Goal: Information Seeking & Learning: Learn about a topic

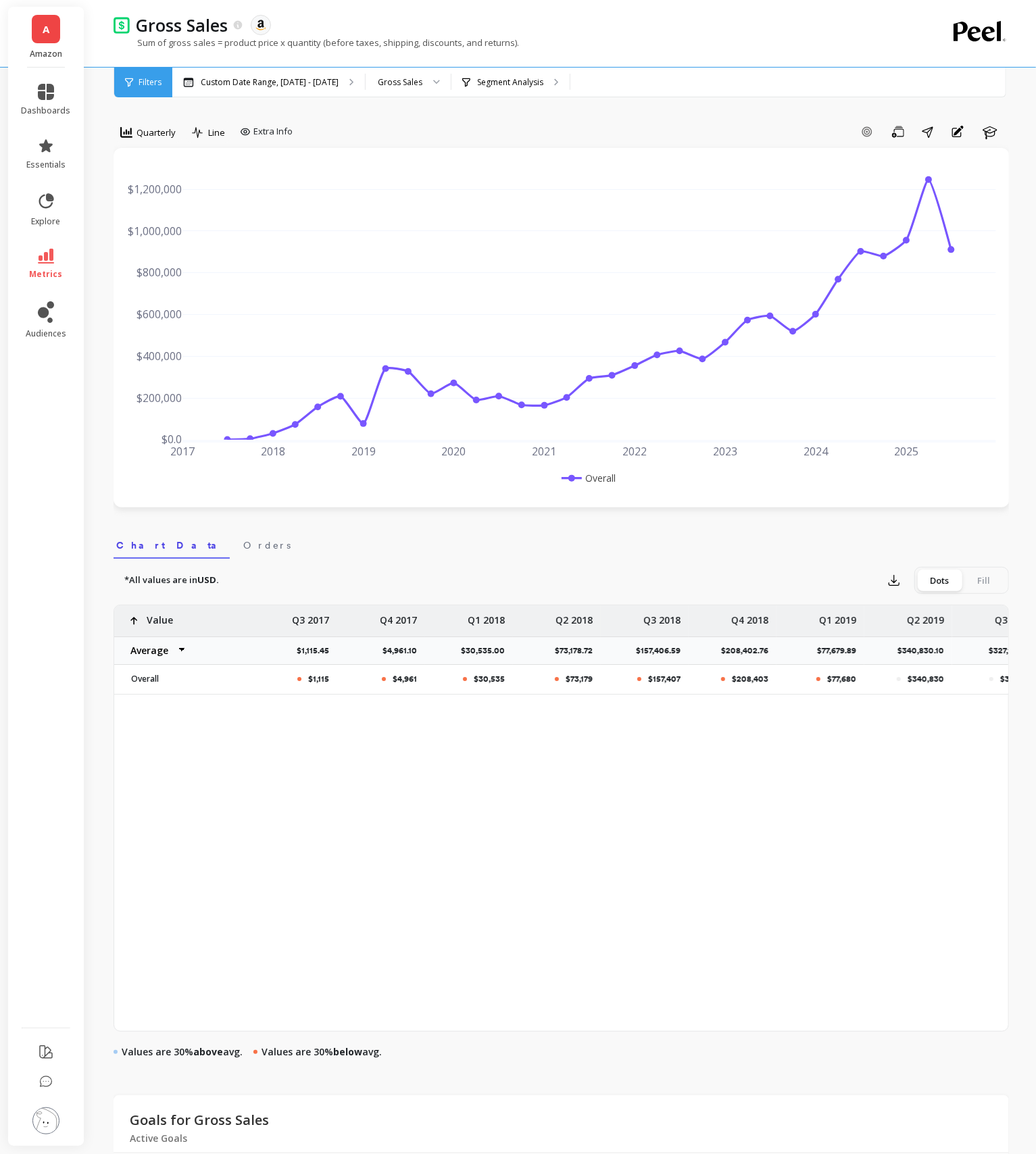
click at [45, 285] on li "metrics" at bounding box center [46, 264] width 65 height 48
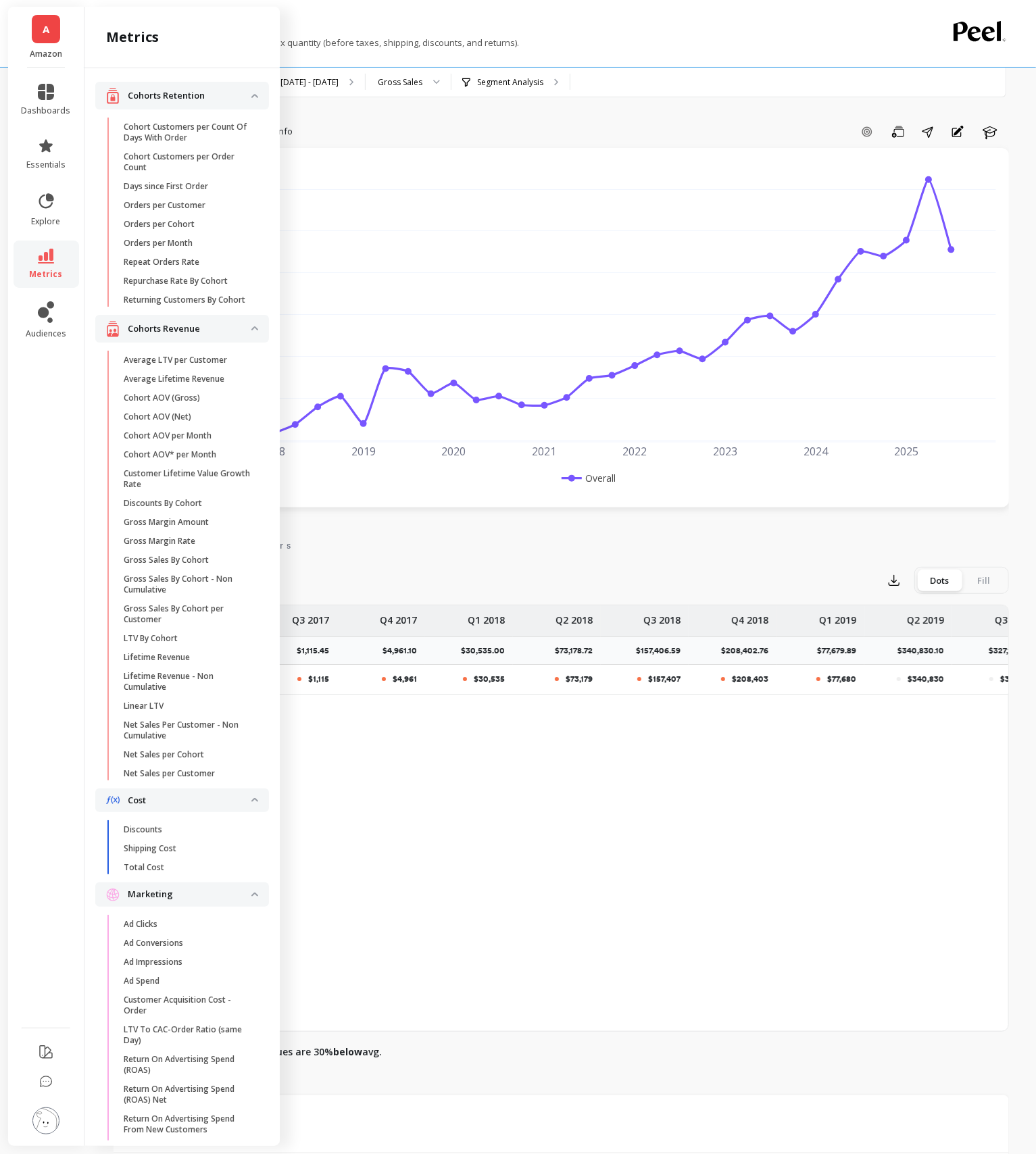
scroll to position [1493, 0]
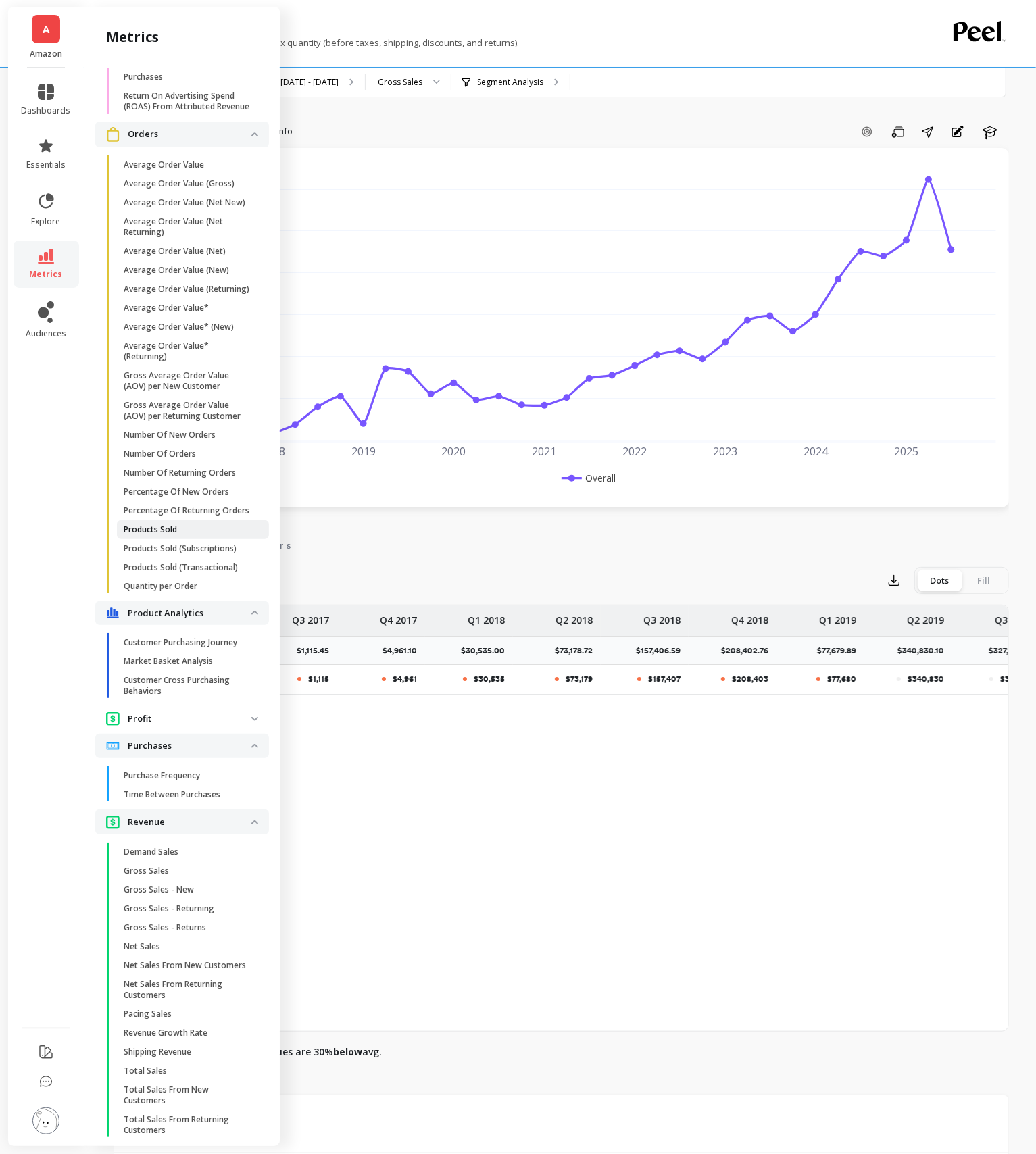
click at [202, 527] on span "Products Sold" at bounding box center [188, 529] width 129 height 11
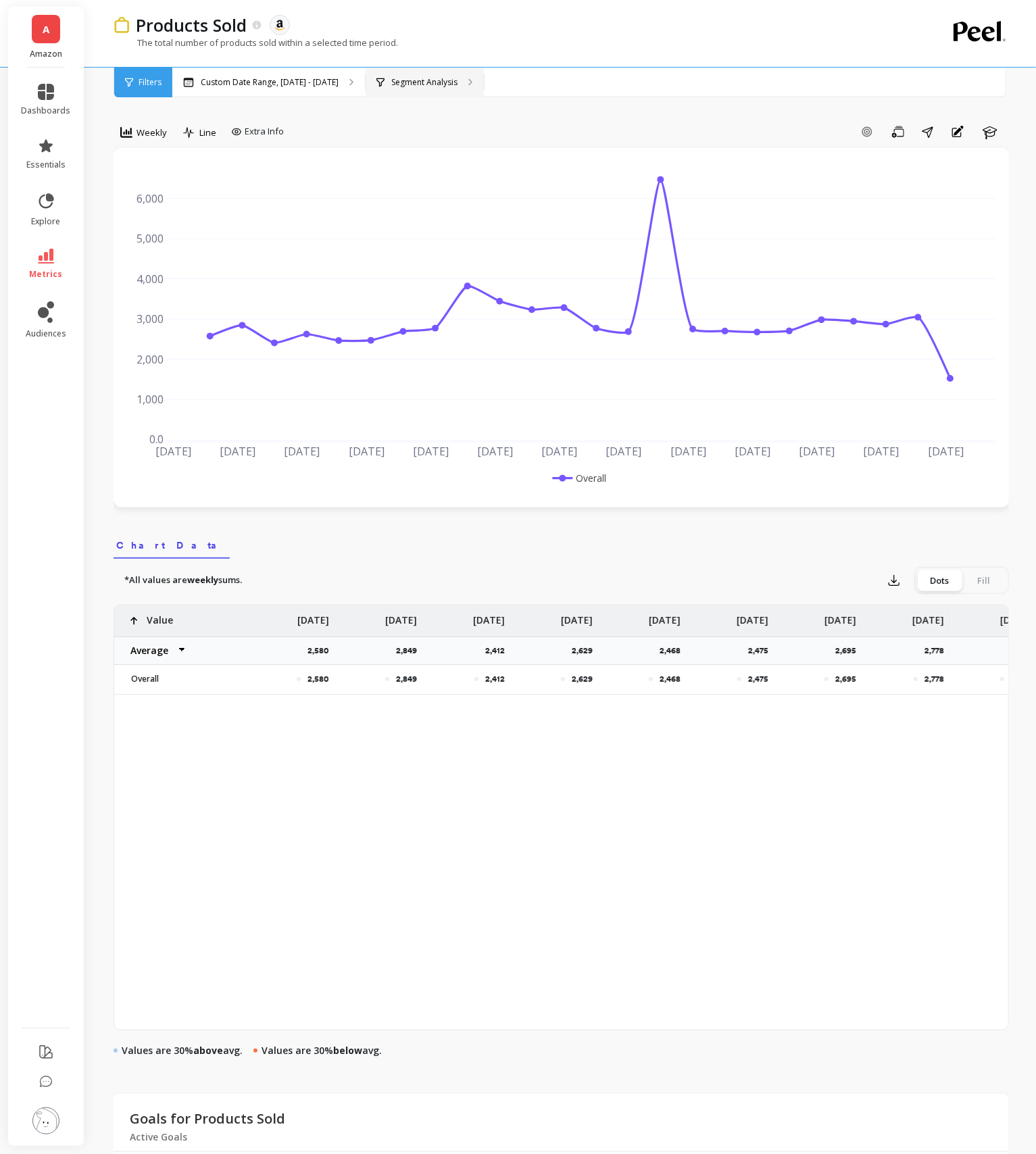
click at [421, 73] on div "Segment Analysis" at bounding box center [424, 83] width 118 height 29
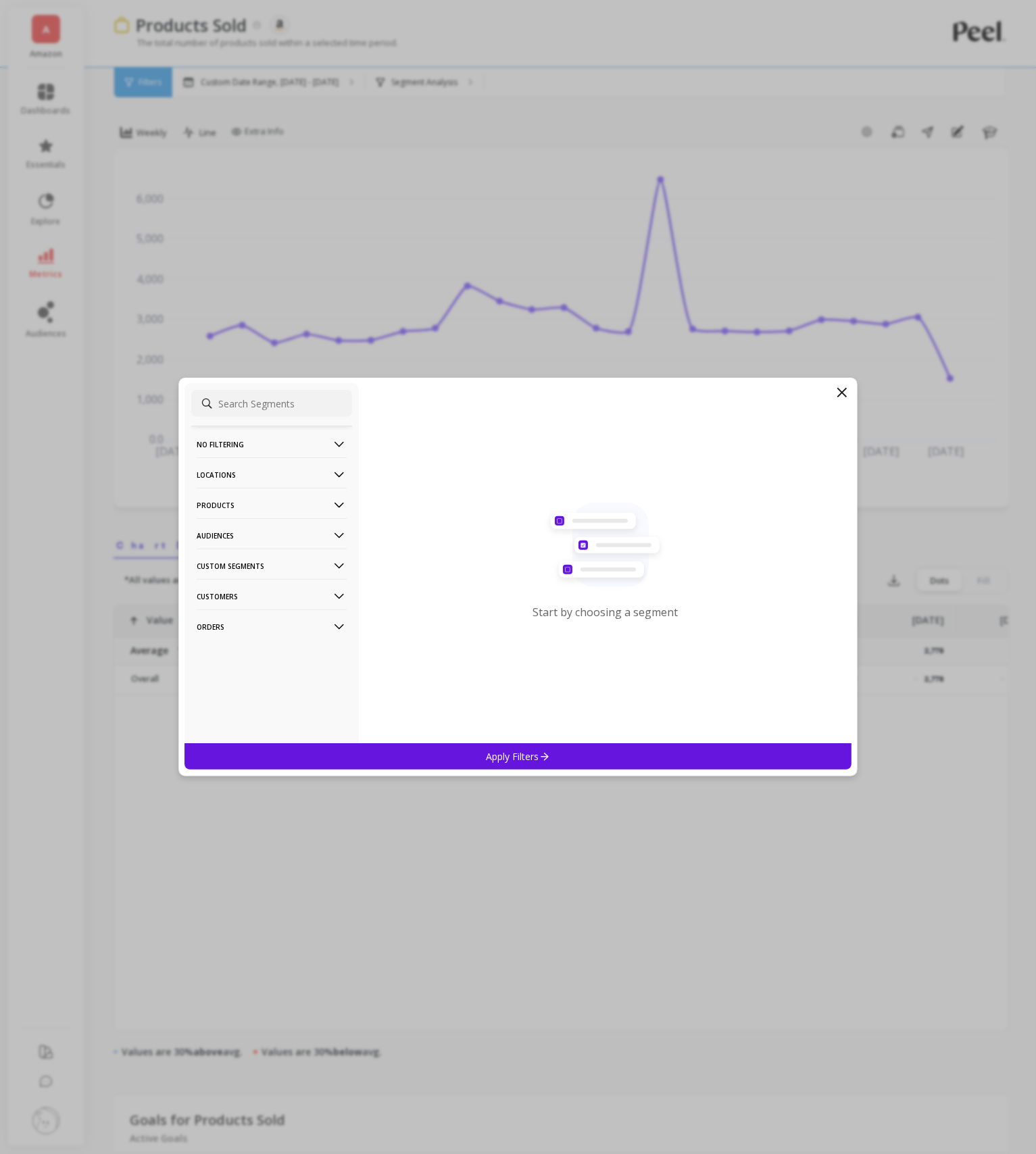
click at [290, 500] on p "Products" at bounding box center [271, 505] width 150 height 35
click at [284, 575] on div "SKUs" at bounding box center [271, 578] width 161 height 22
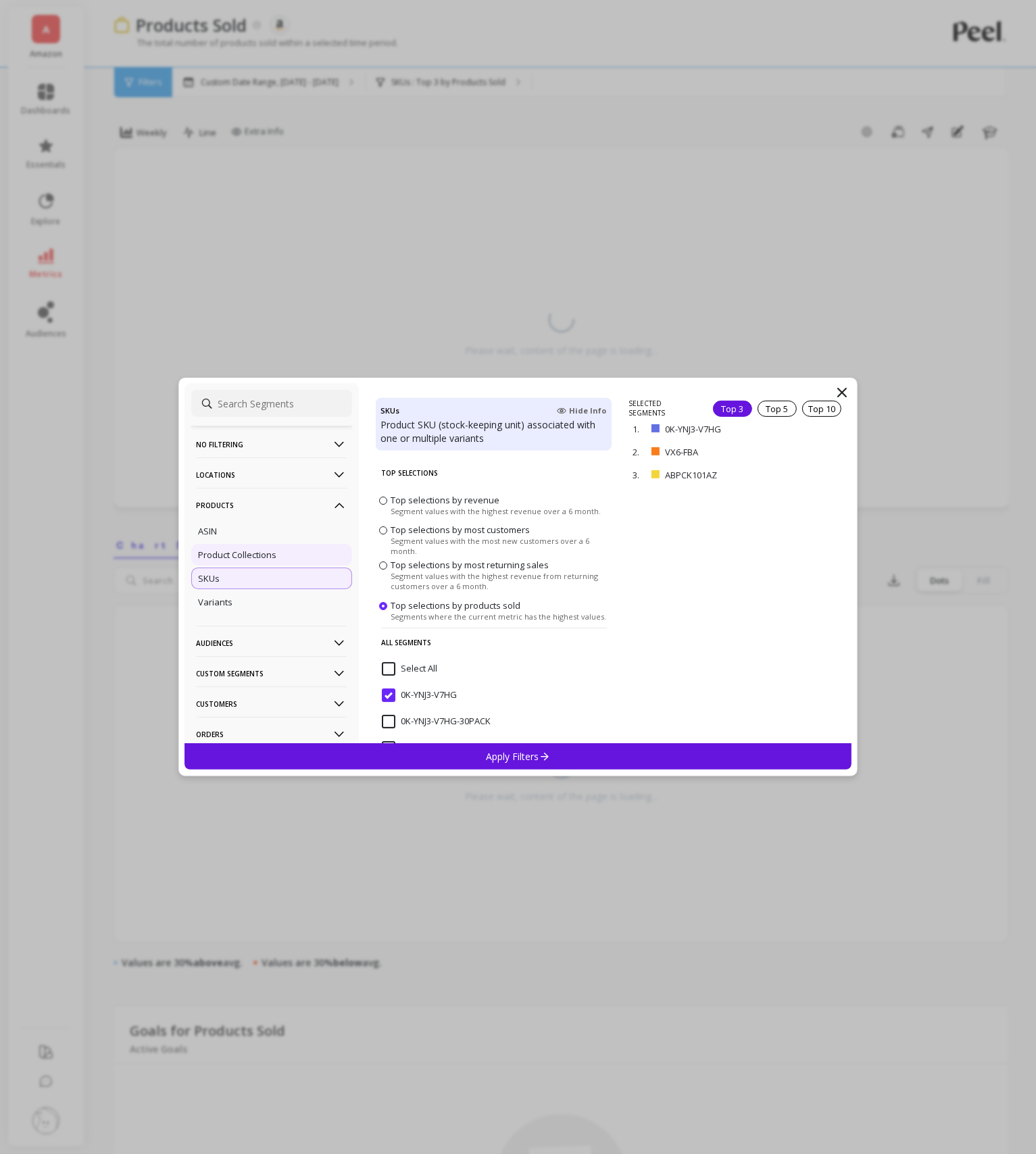
click at [258, 544] on div "Product Collections" at bounding box center [271, 555] width 161 height 22
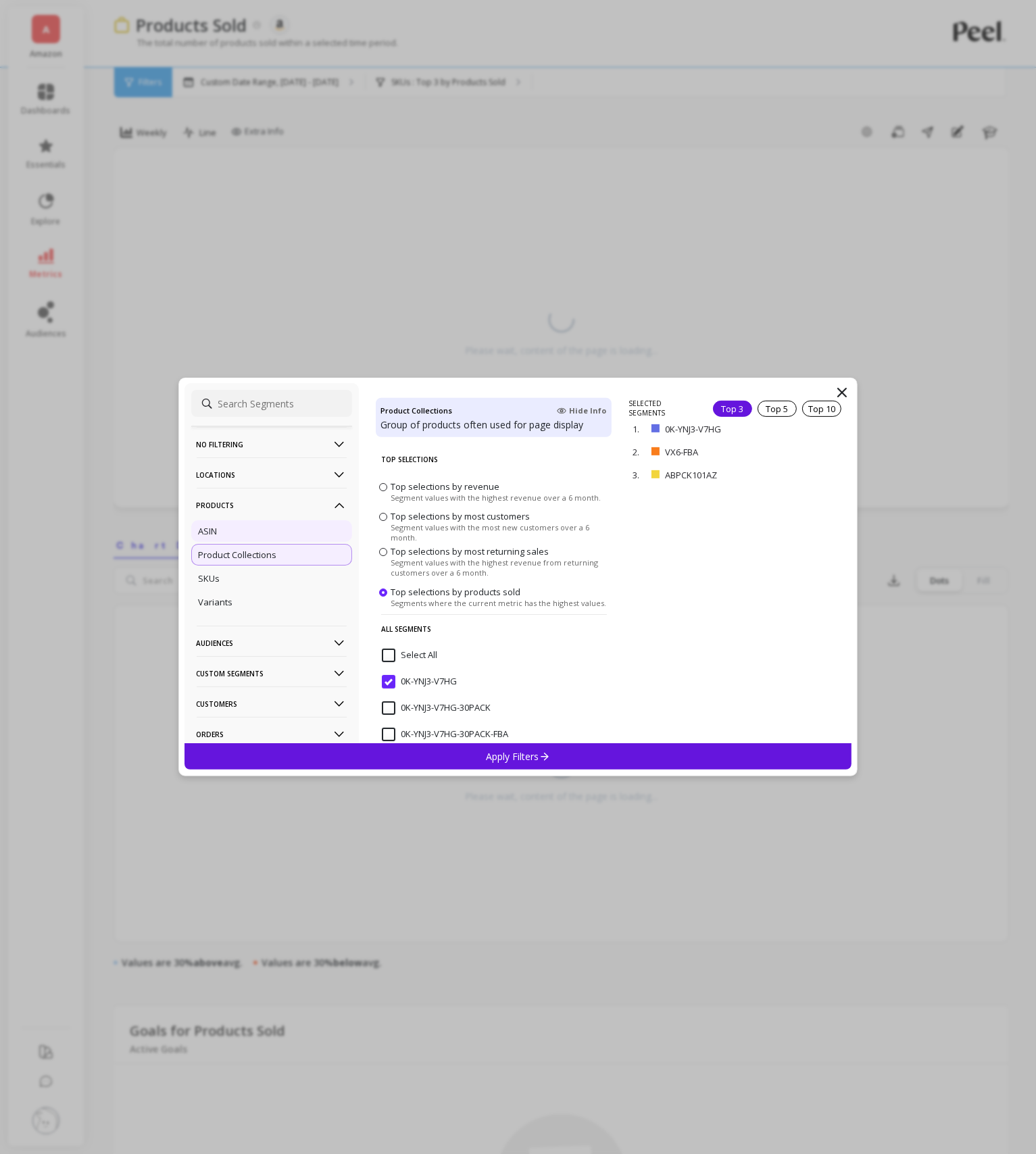
click at [253, 531] on div "ASIN" at bounding box center [271, 531] width 161 height 22
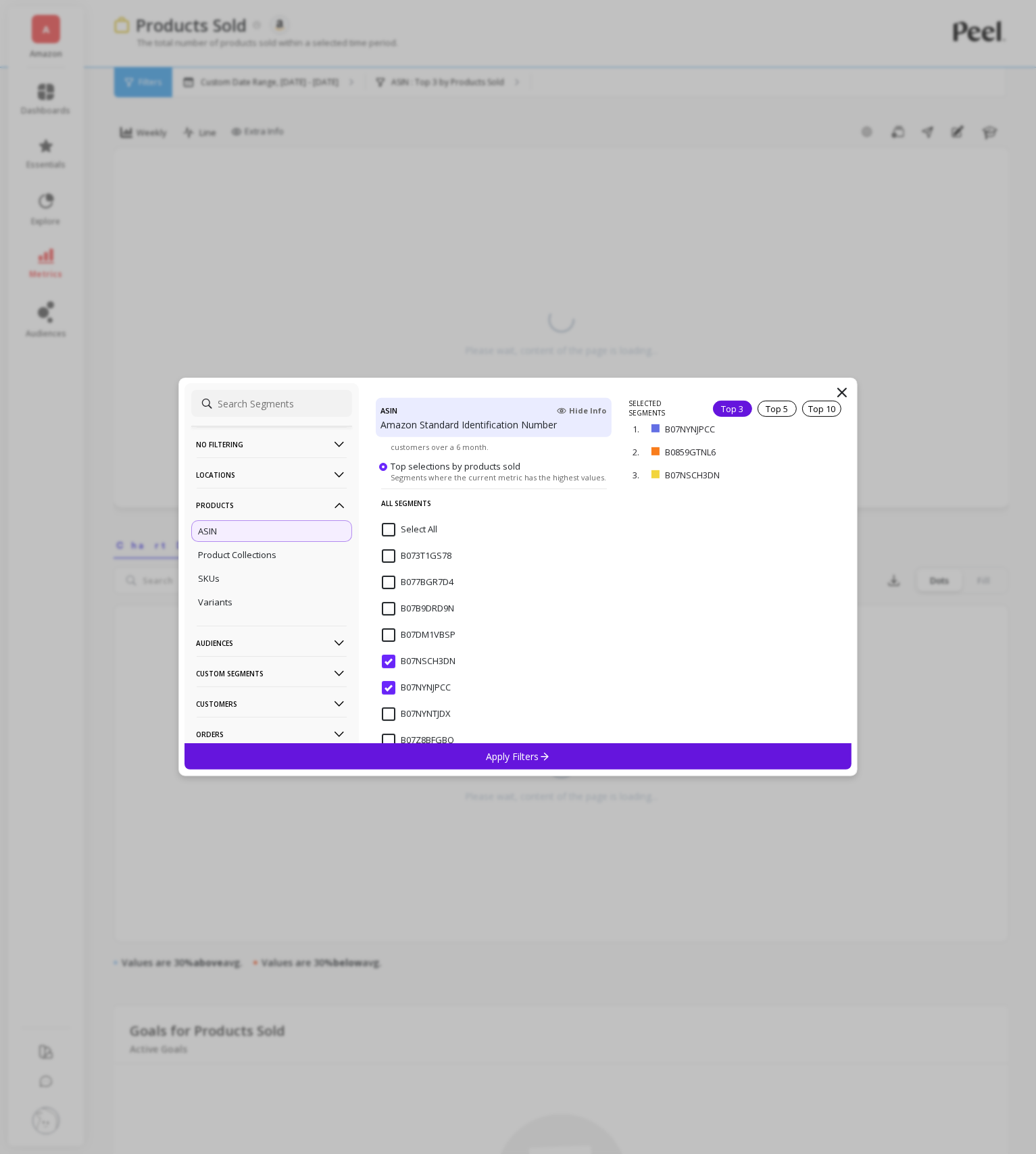
scroll to position [177, 0]
click at [390, 616] on span "B07NSCH3DN" at bounding box center [418, 616] width 73 height 28
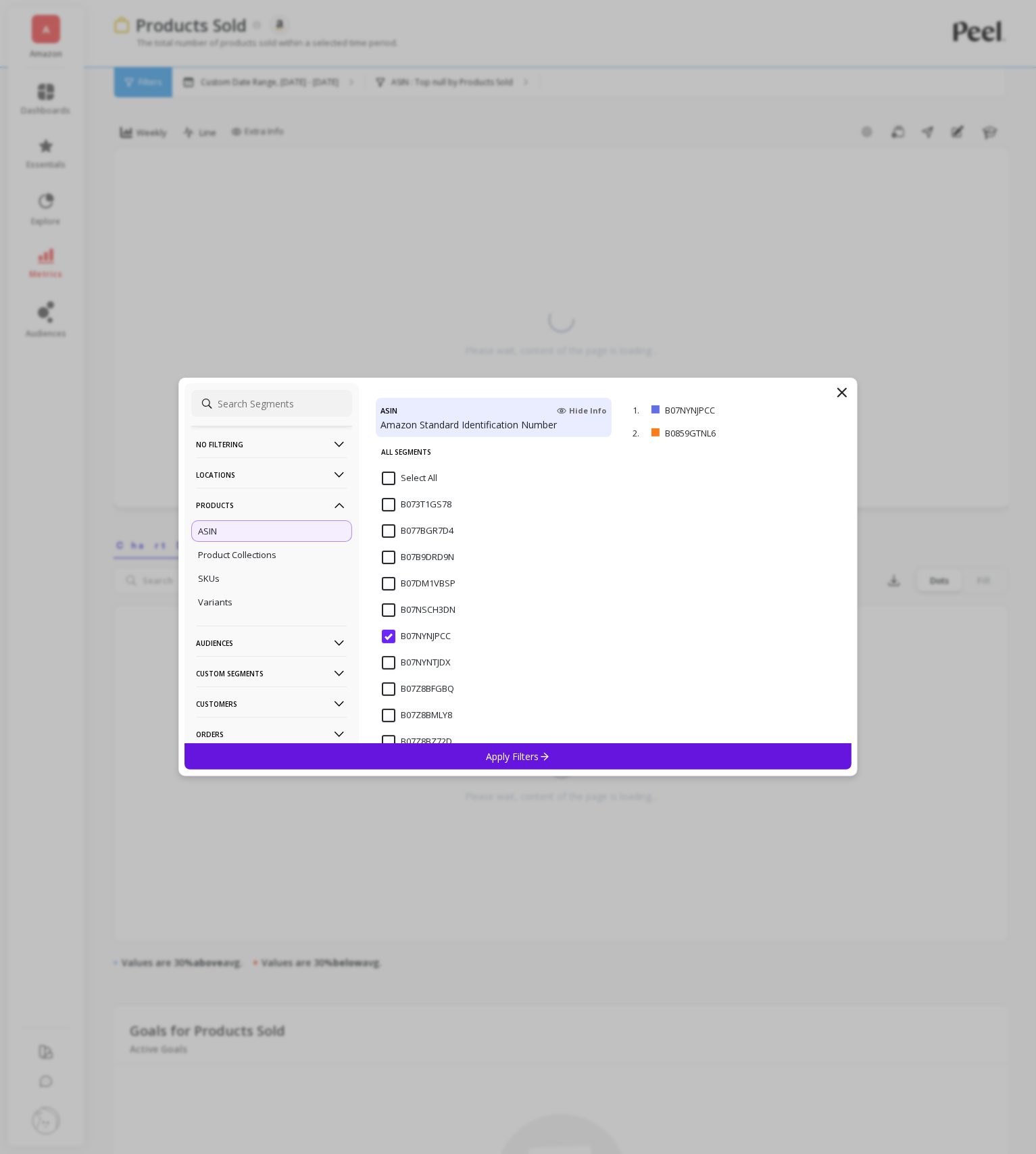
click at [514, 746] on div "Apply Filters" at bounding box center [518, 756] width 667 height 27
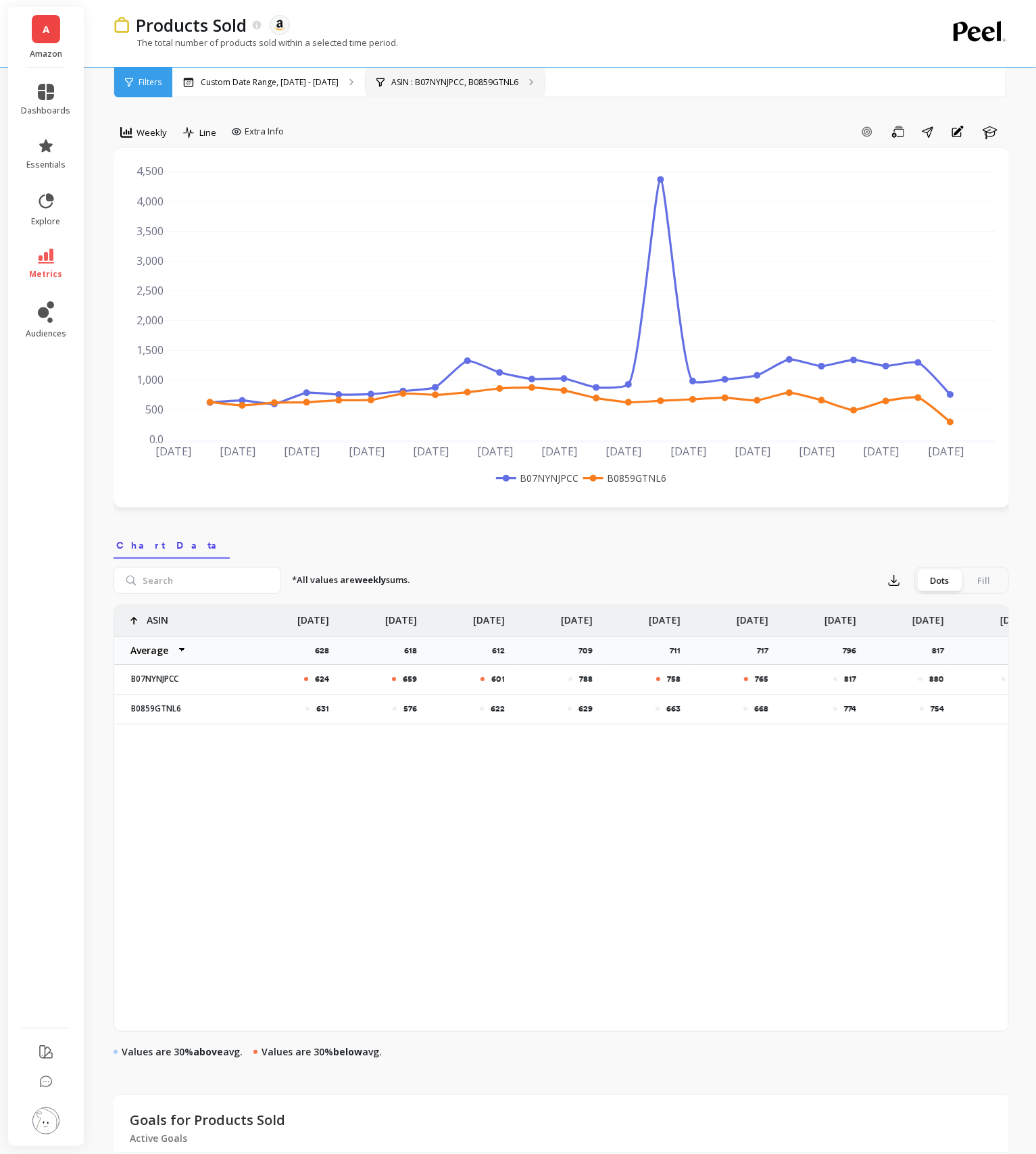
click at [440, 91] on div "ASIN : B07NYNJPCC, B0859GTNL6" at bounding box center [454, 83] width 179 height 29
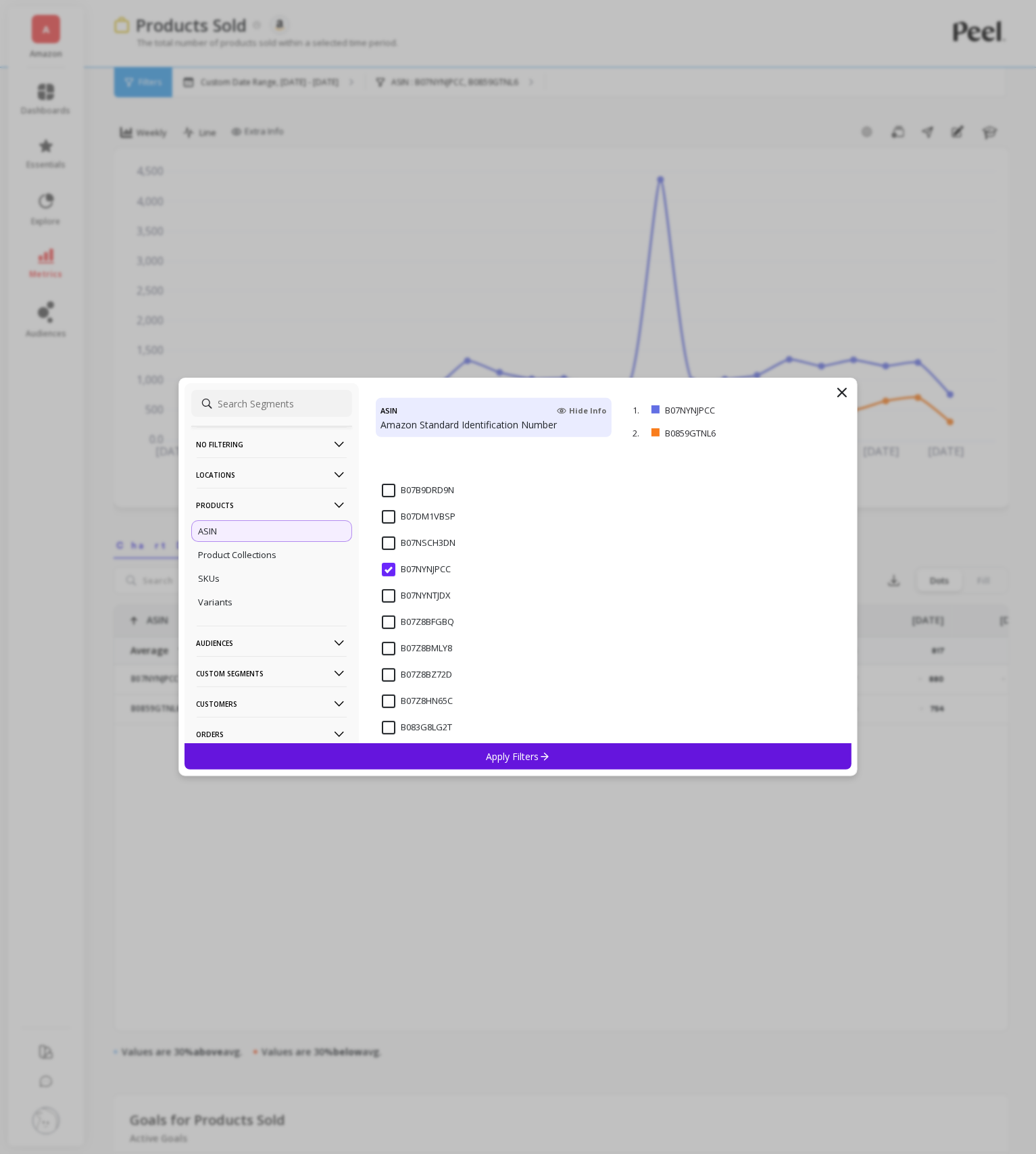
scroll to position [316, 0]
click at [390, 715] on span "B0859GTNL6" at bounding box center [417, 715] width 70 height 28
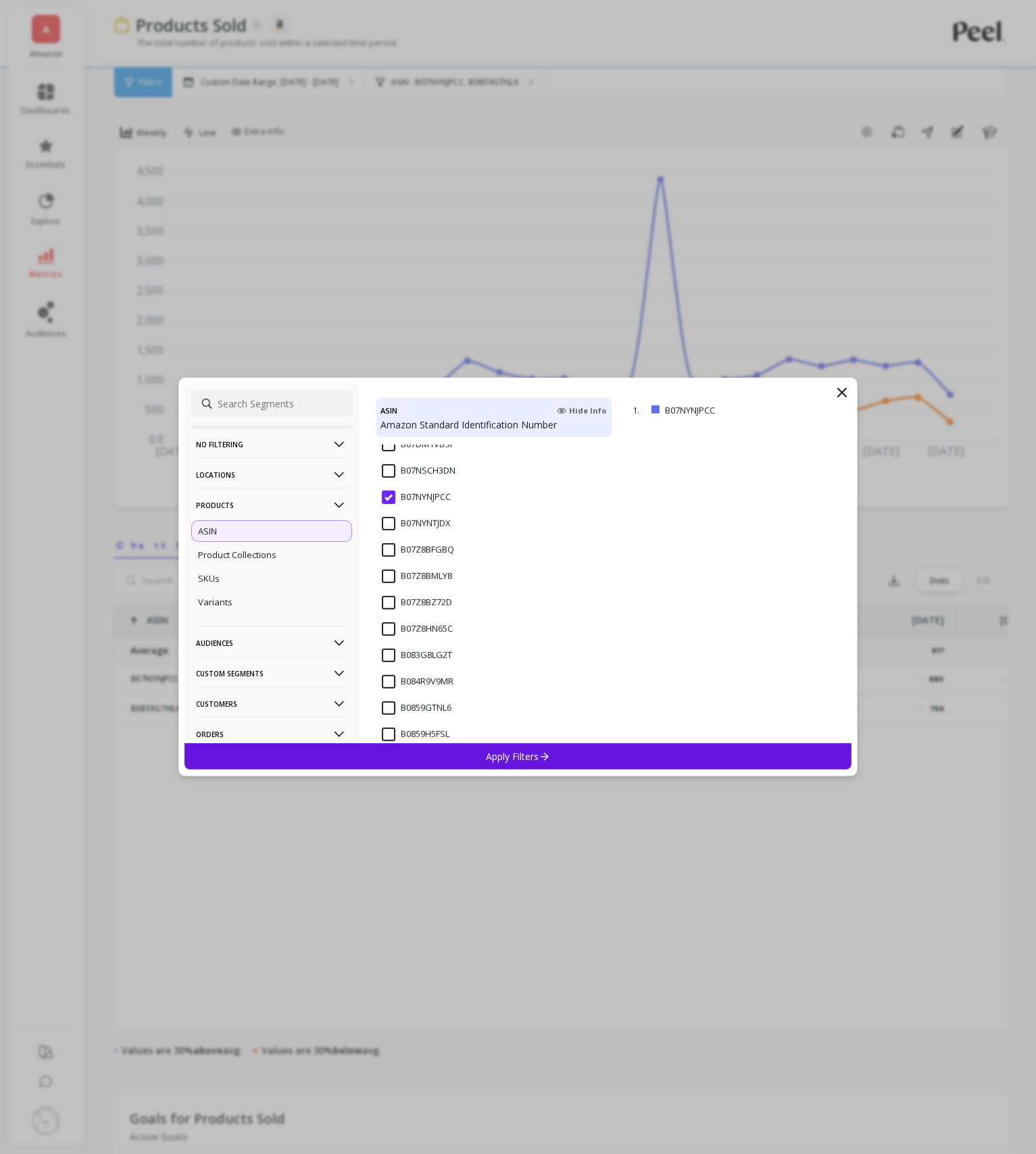
click at [433, 753] on div "Apply Filters" at bounding box center [518, 756] width 667 height 27
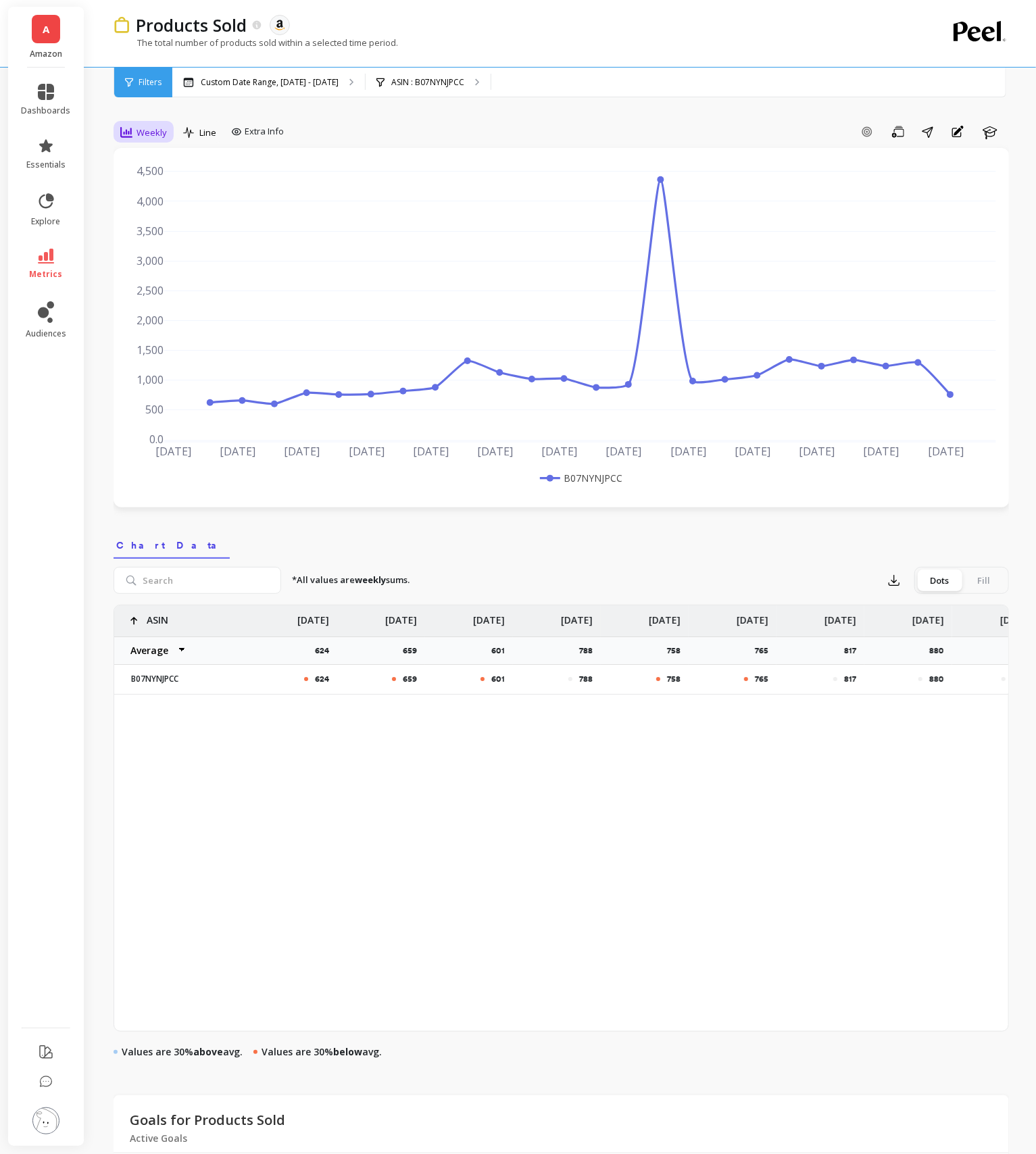
click at [143, 138] on span "Weekly" at bounding box center [151, 133] width 30 height 13
click at [154, 181] on div "Daily" at bounding box center [163, 189] width 94 height 24
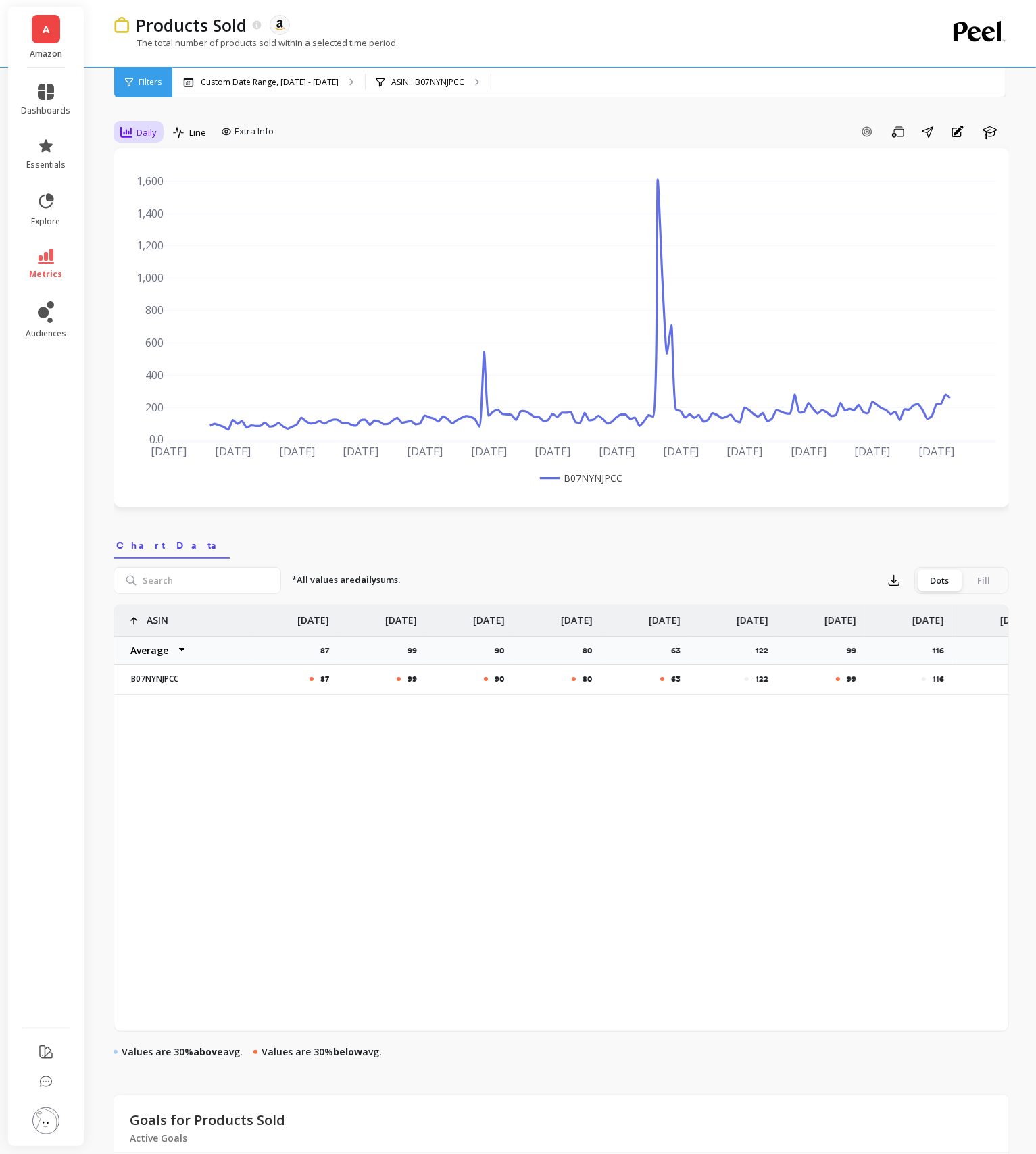
click at [130, 133] on icon at bounding box center [126, 132] width 12 height 11
click at [155, 206] on div "Weekly" at bounding box center [163, 215] width 94 height 24
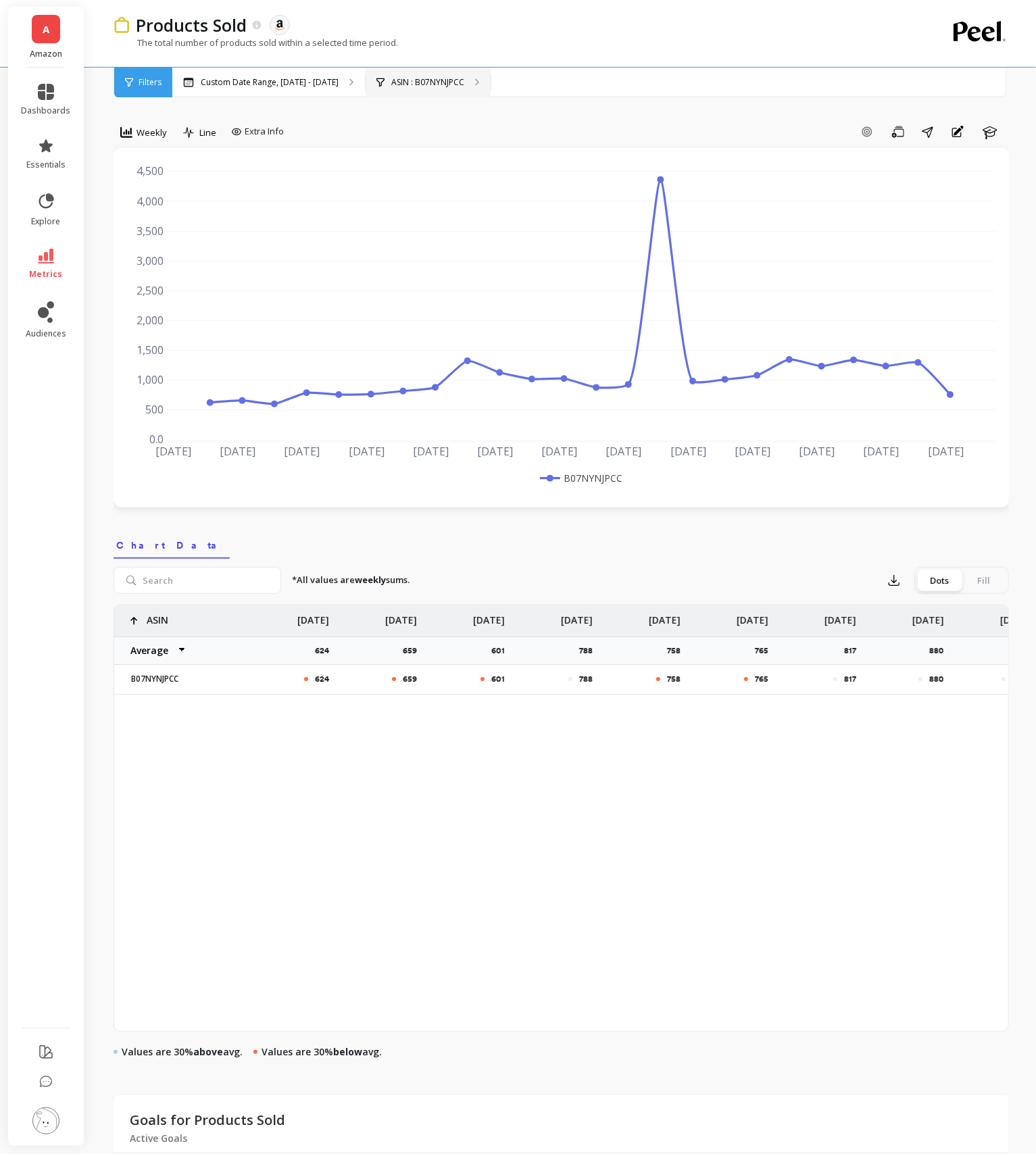
click at [419, 87] on p "ASIN : B07NYNJPCC" at bounding box center [428, 83] width 73 height 11
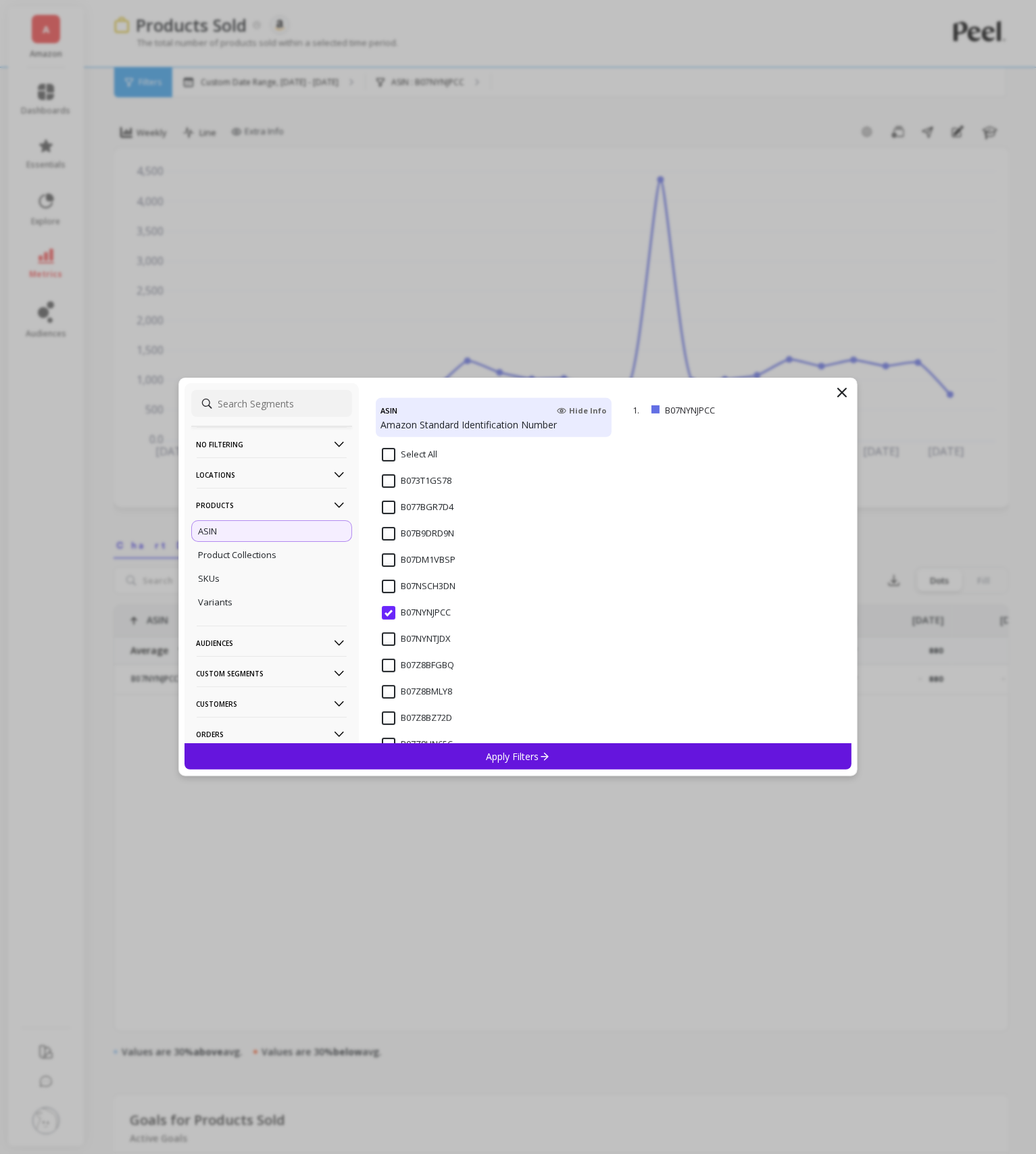
scroll to position [262, 0]
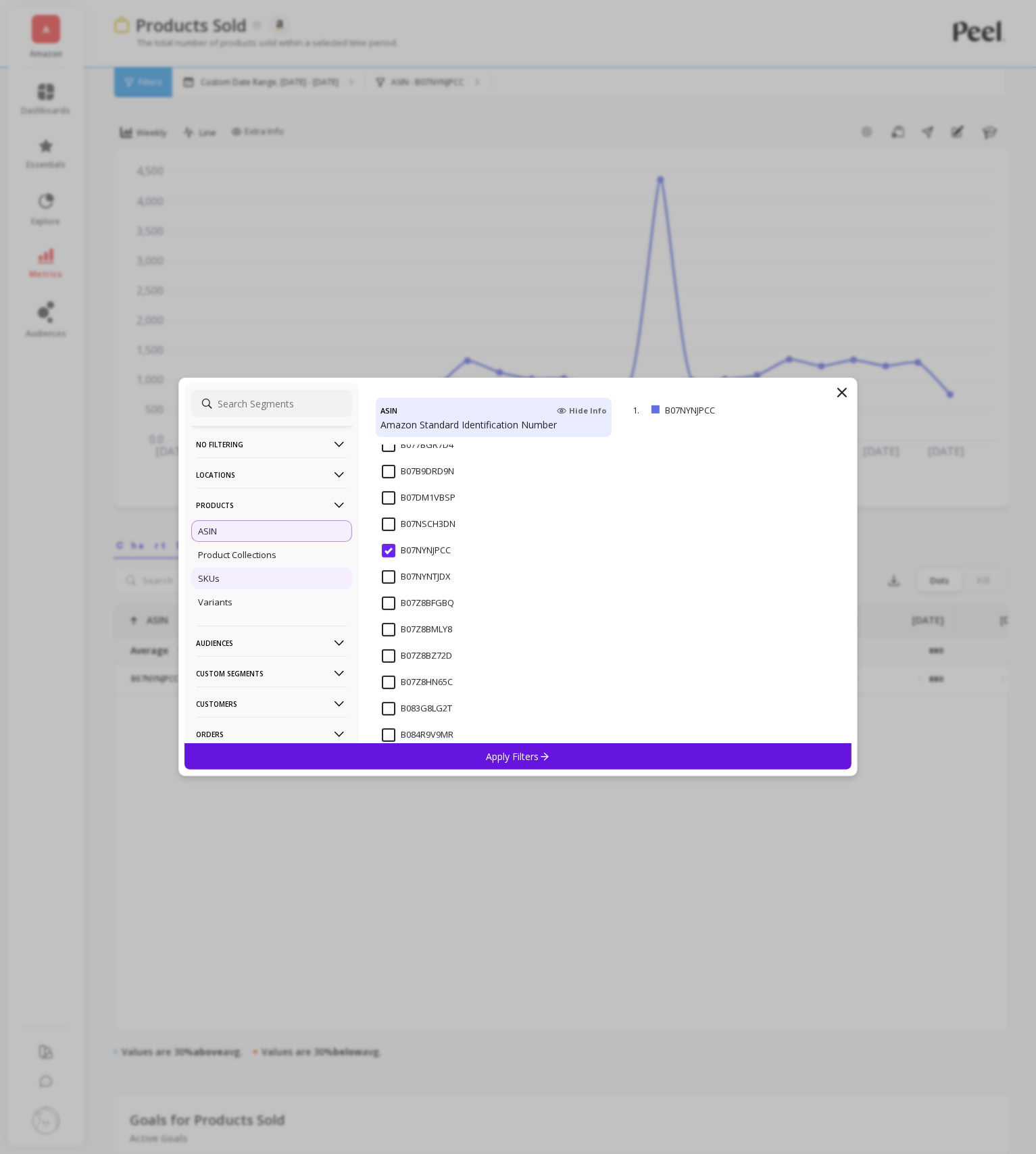
click at [266, 577] on div "SKUs" at bounding box center [271, 578] width 161 height 22
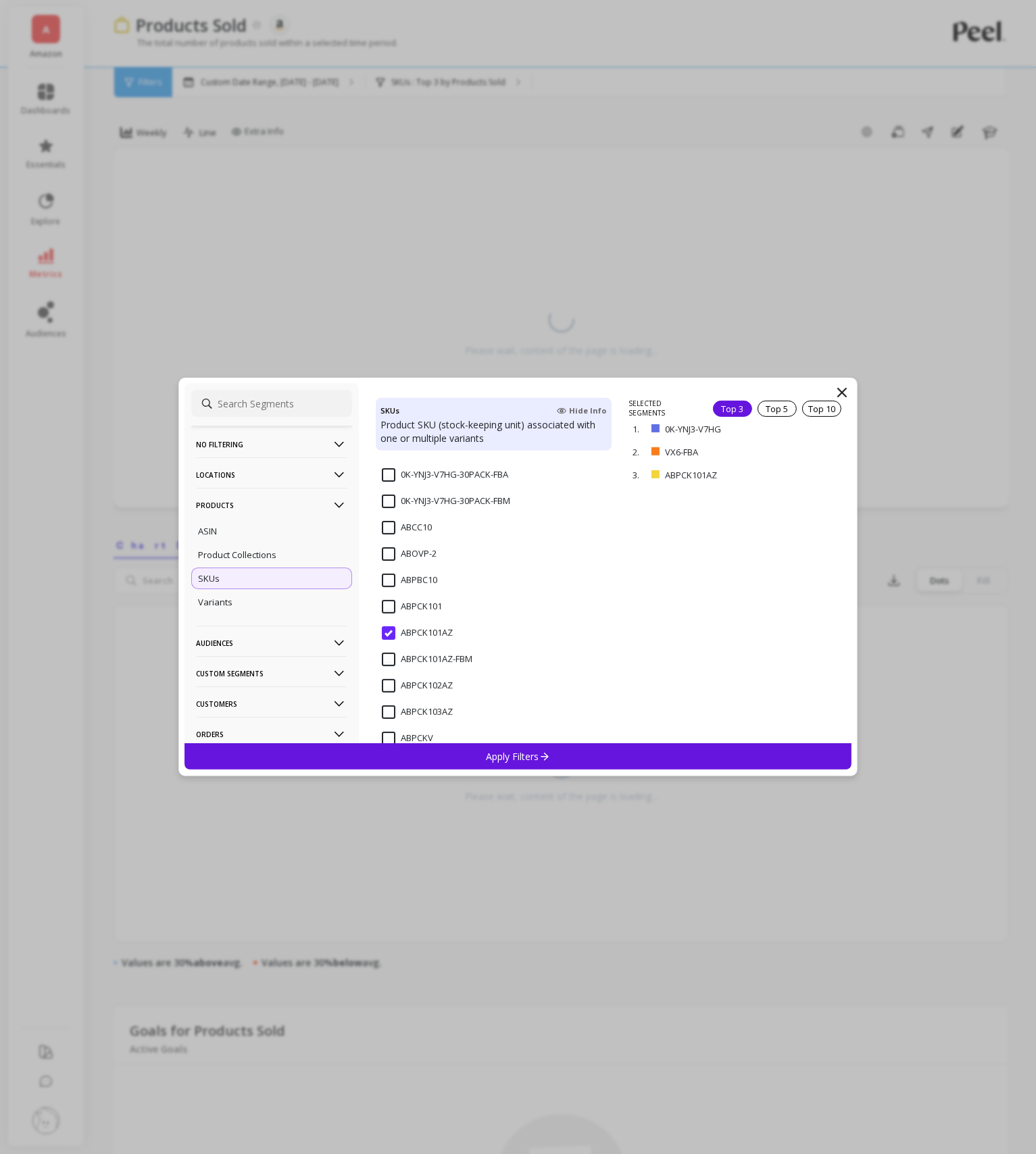
scroll to position [275, 0]
click at [388, 624] on input "ABPCK101AZ" at bounding box center [417, 630] width 71 height 14
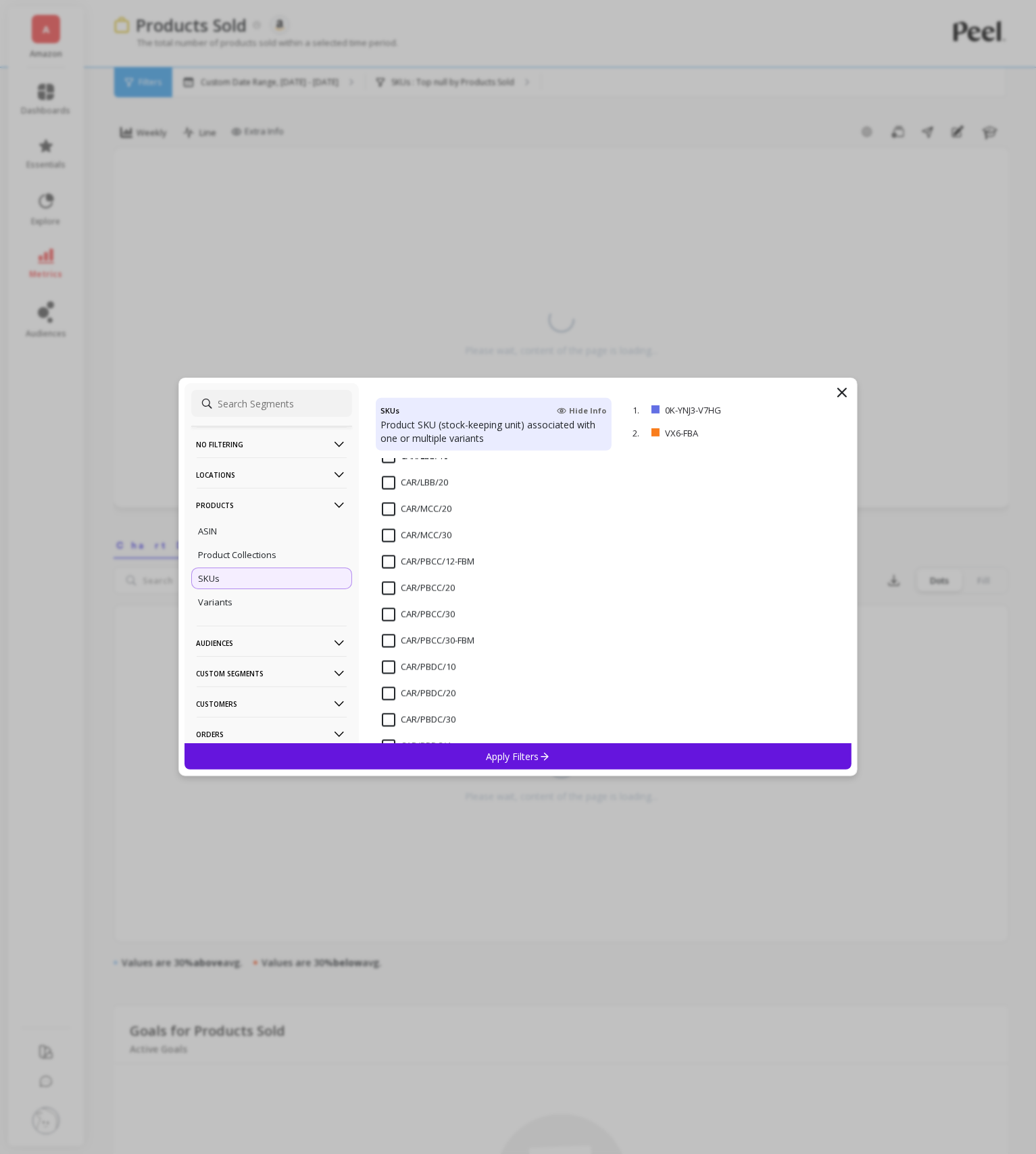
scroll to position [1590, 0]
click at [391, 575] on input "CAR/PBCC/20" at bounding box center [418, 580] width 73 height 14
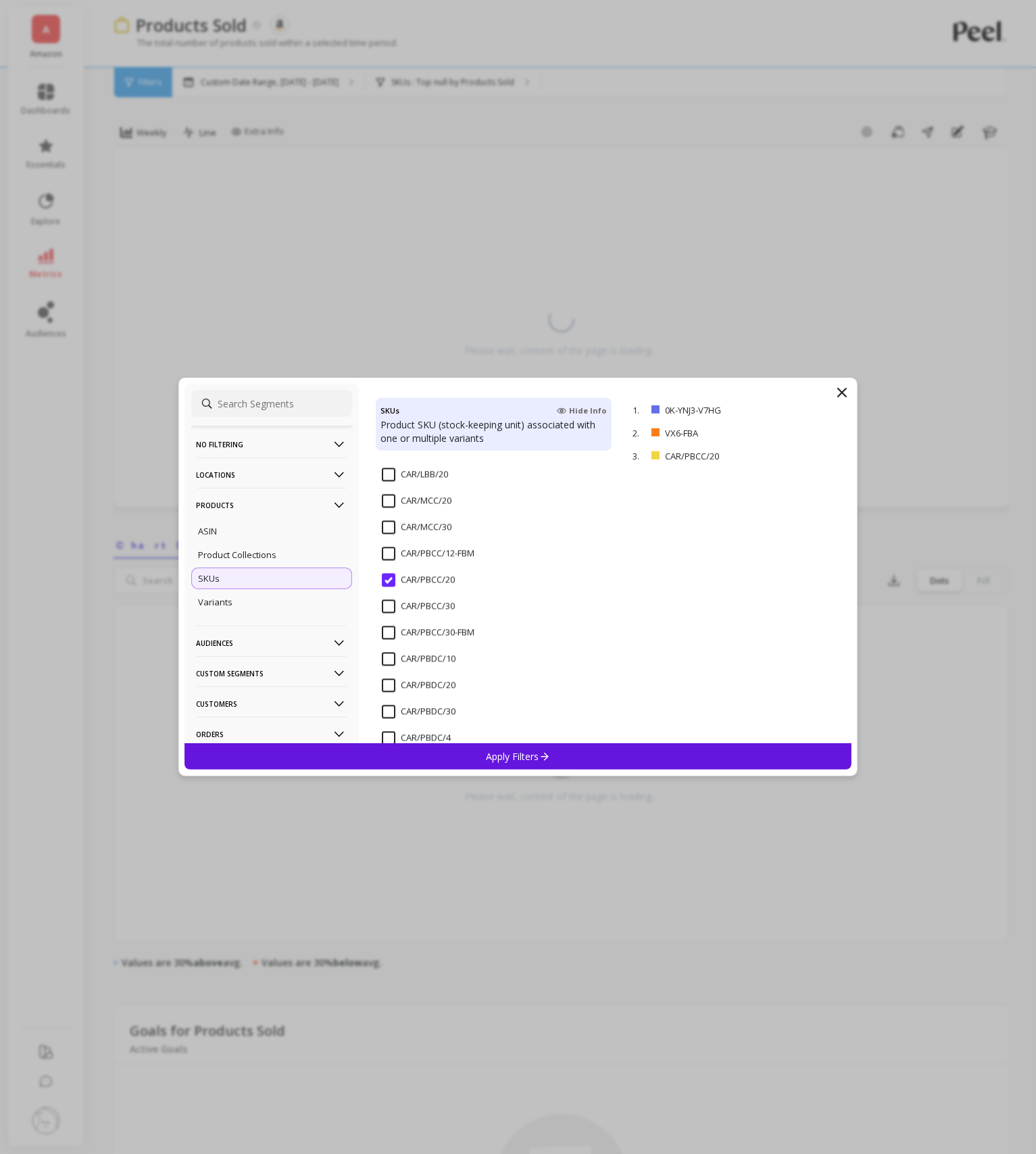
click at [392, 605] on input "CAR/PBCC/30" at bounding box center [418, 606] width 73 height 14
click at [577, 763] on div "Apply Filters" at bounding box center [518, 756] width 667 height 27
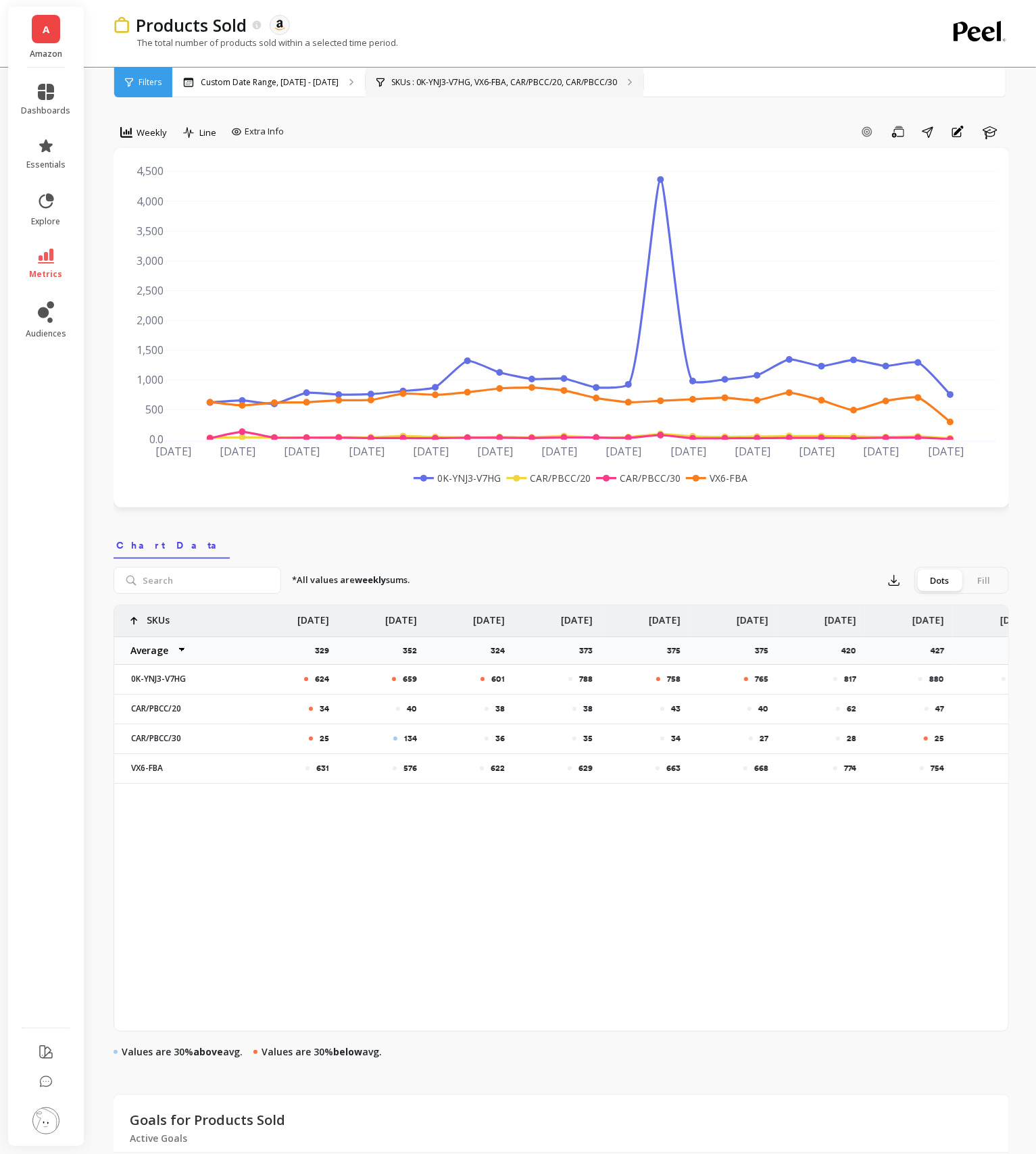
click at [419, 90] on div "SKUs : 0K-YNJ3-V7HG, VX6-FBA, CAR/PBCC/20, CAR/PBCC/30" at bounding box center [504, 83] width 278 height 29
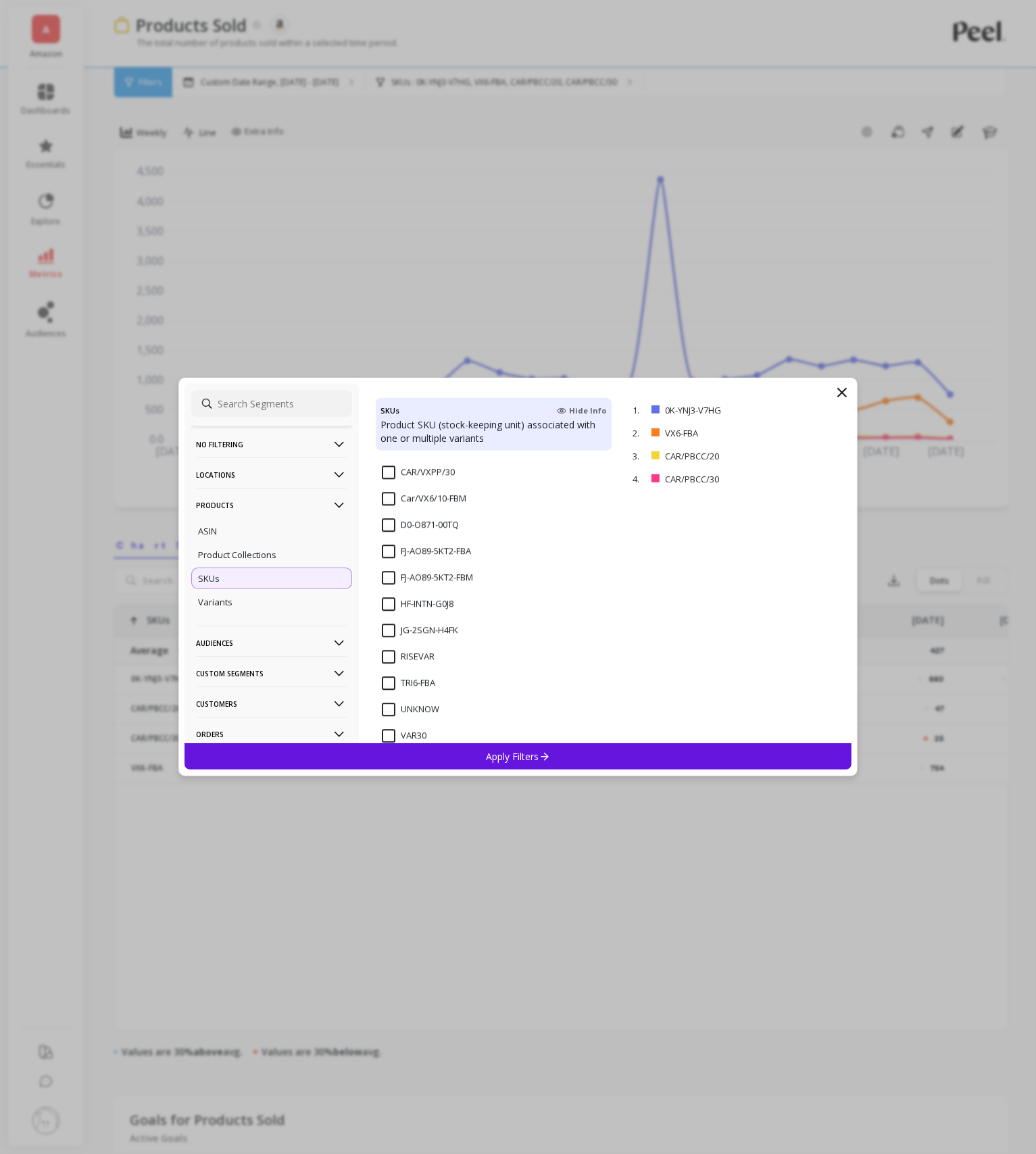
scroll to position [2456, 0]
click at [388, 609] on input "VX6-FBA" at bounding box center [407, 609] width 52 height 14
click at [590, 744] on div "Apply Filters" at bounding box center [518, 756] width 667 height 27
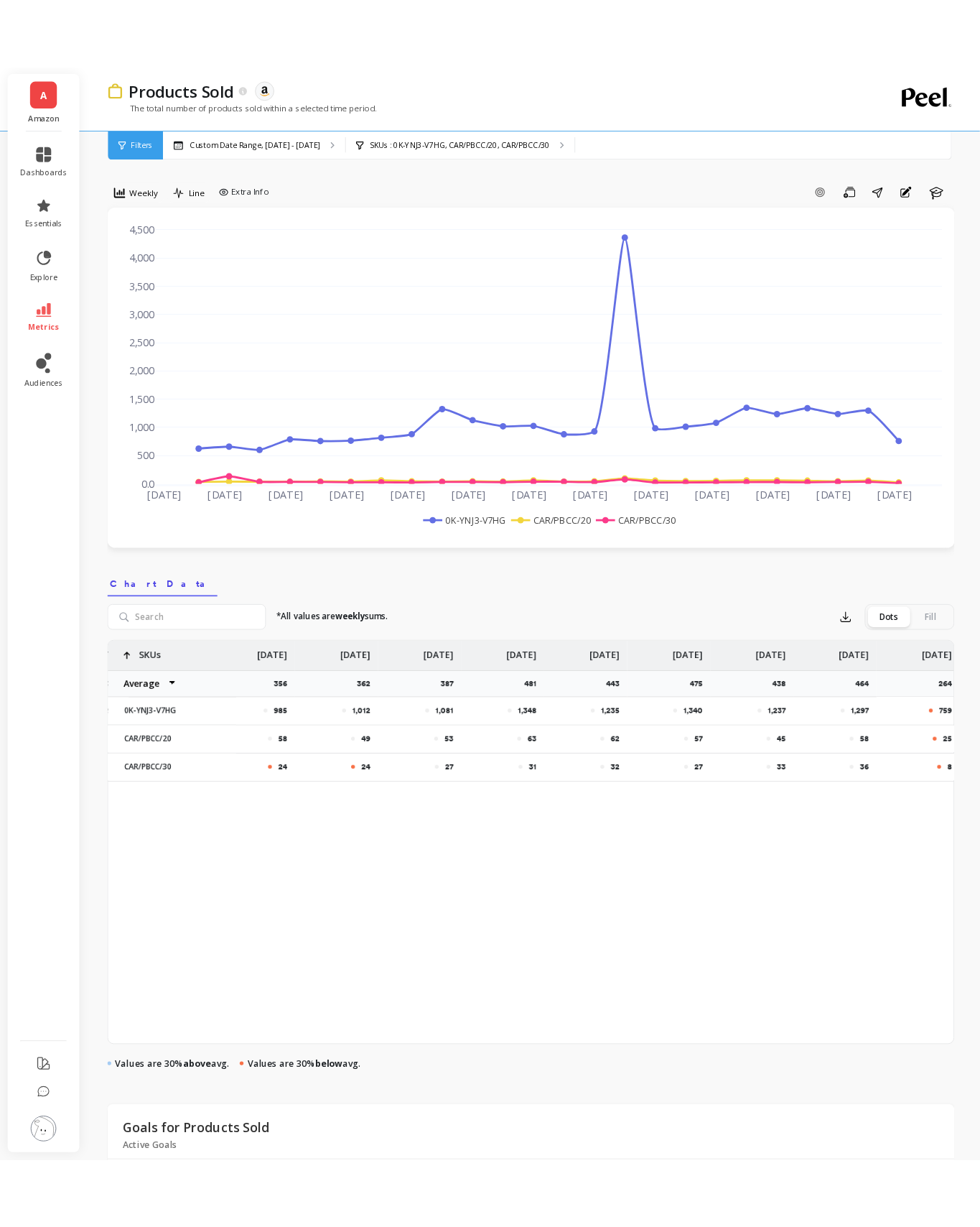
scroll to position [0, 1433]
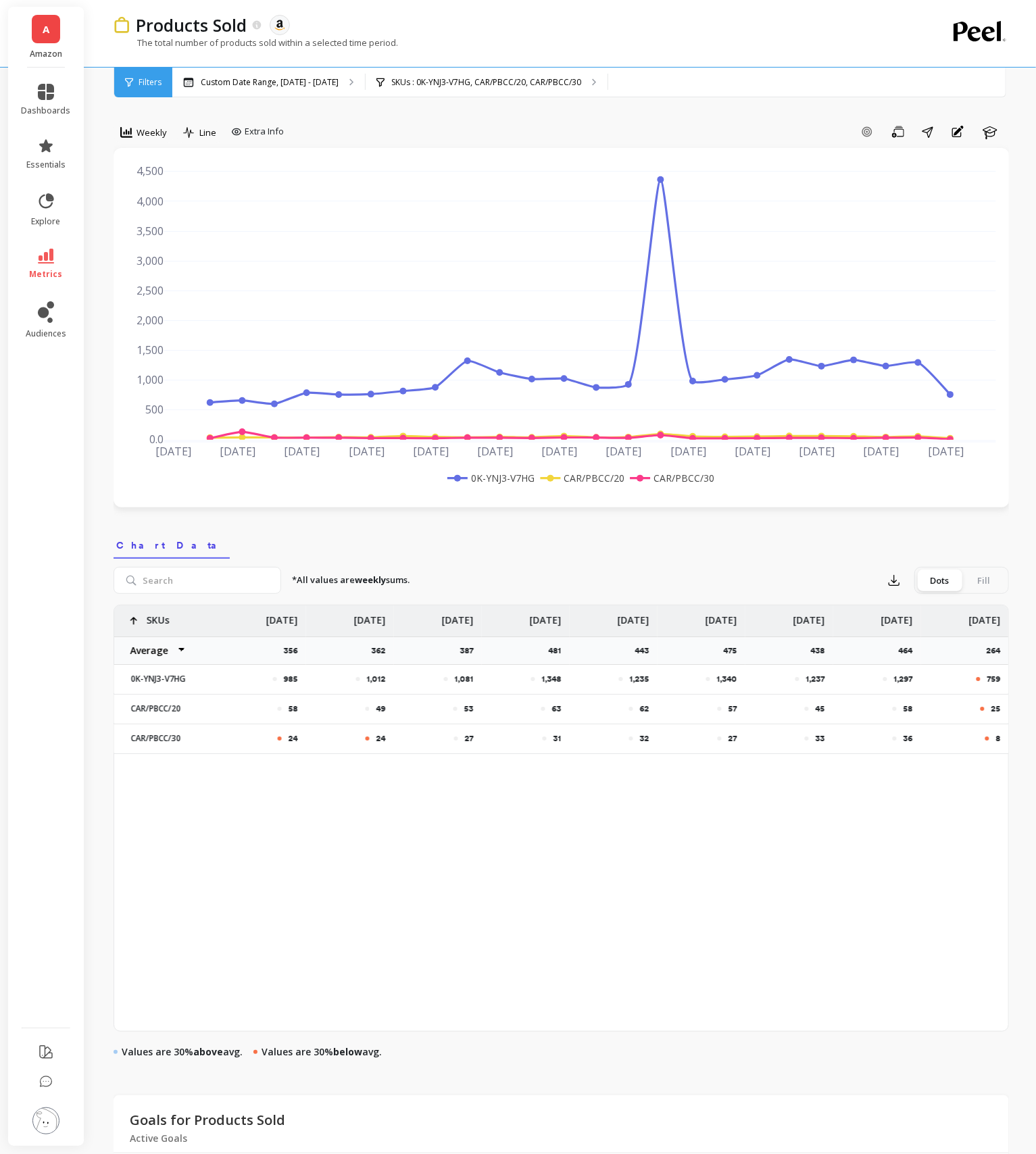
click at [903, 680] on p "1,297" at bounding box center [903, 679] width 19 height 11
copy p "1,297"
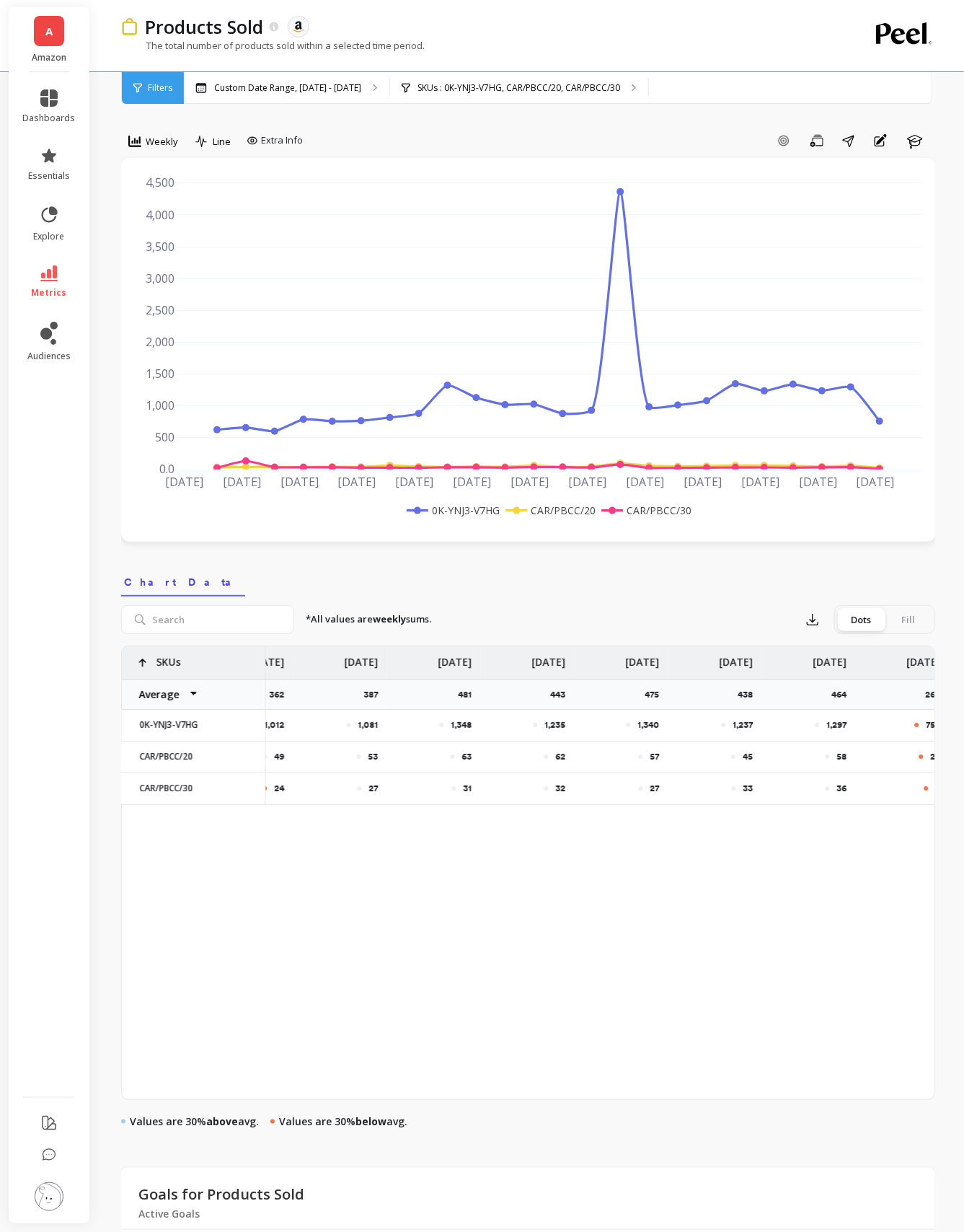
scroll to position [0, 1581]
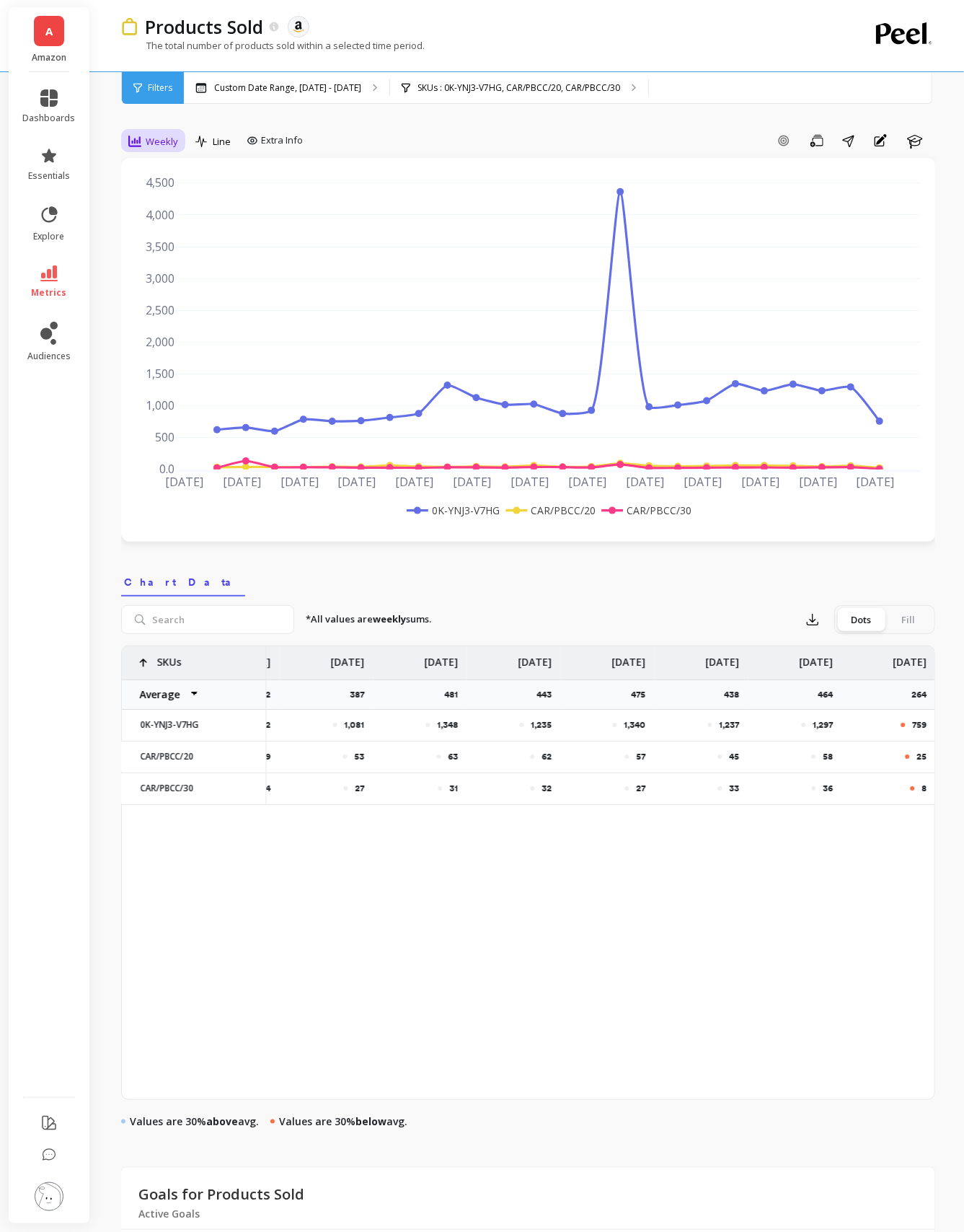
click at [157, 141] on span "Weekly" at bounding box center [162, 142] width 32 height 14
click at [180, 301] on div "7-day rolling" at bounding box center [174, 296] width 82 height 14
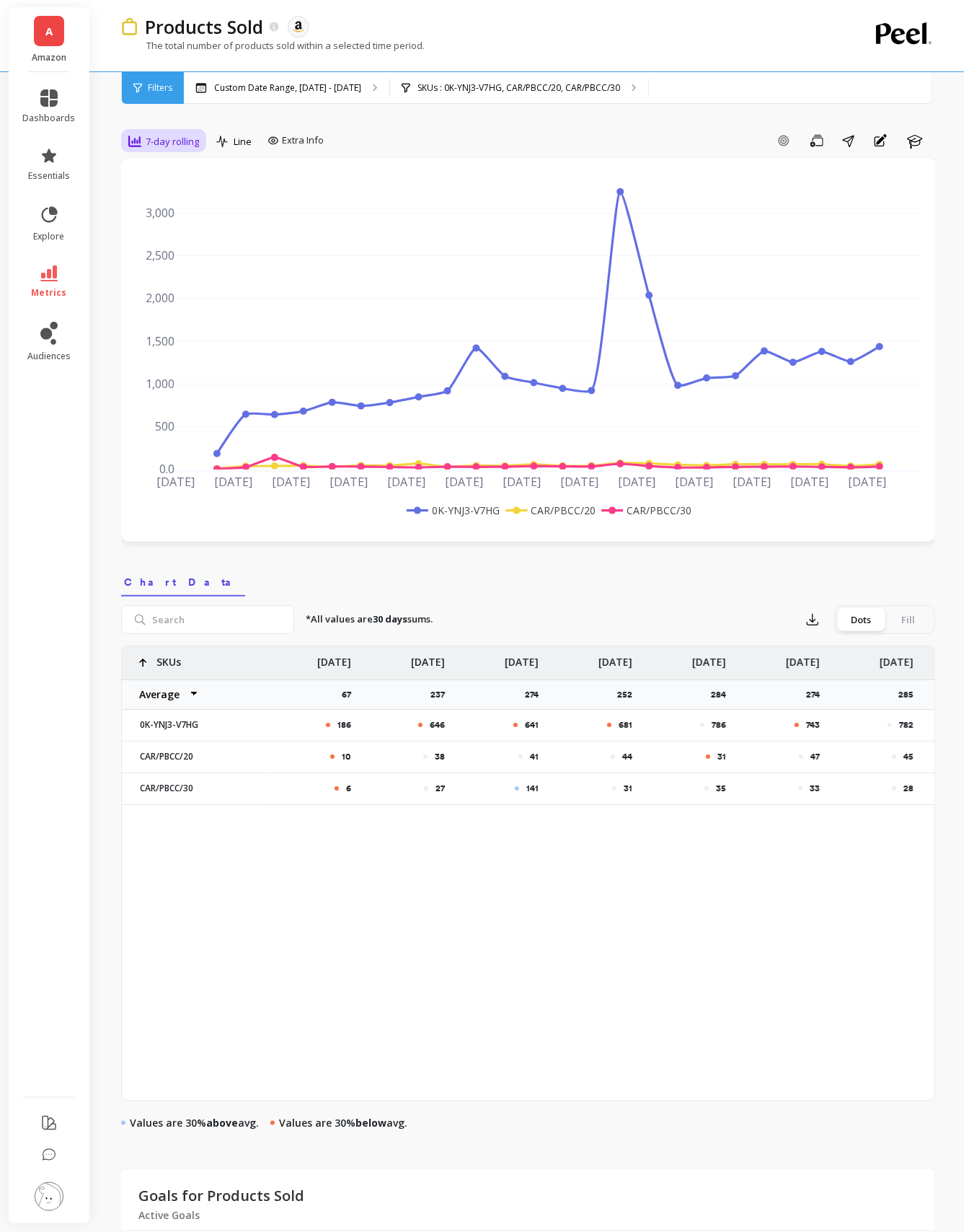
click at [163, 146] on span "7-day rolling" at bounding box center [172, 142] width 53 height 14
click at [192, 302] on div "30-day rolling" at bounding box center [174, 311] width 100 height 25
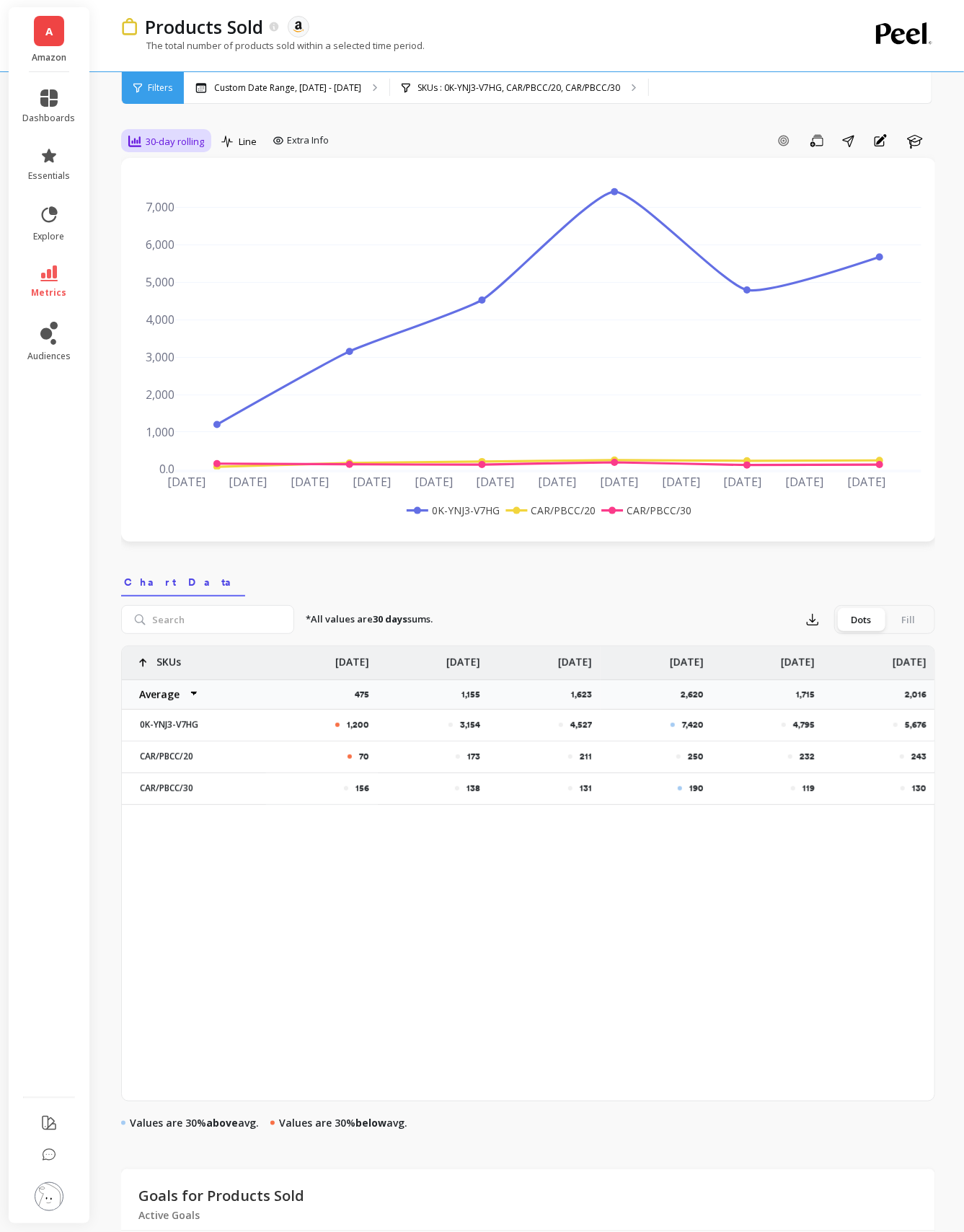
click at [176, 139] on span "30-day rolling" at bounding box center [175, 142] width 59 height 14
click at [168, 289] on div "7-day rolling" at bounding box center [174, 281] width 100 height 25
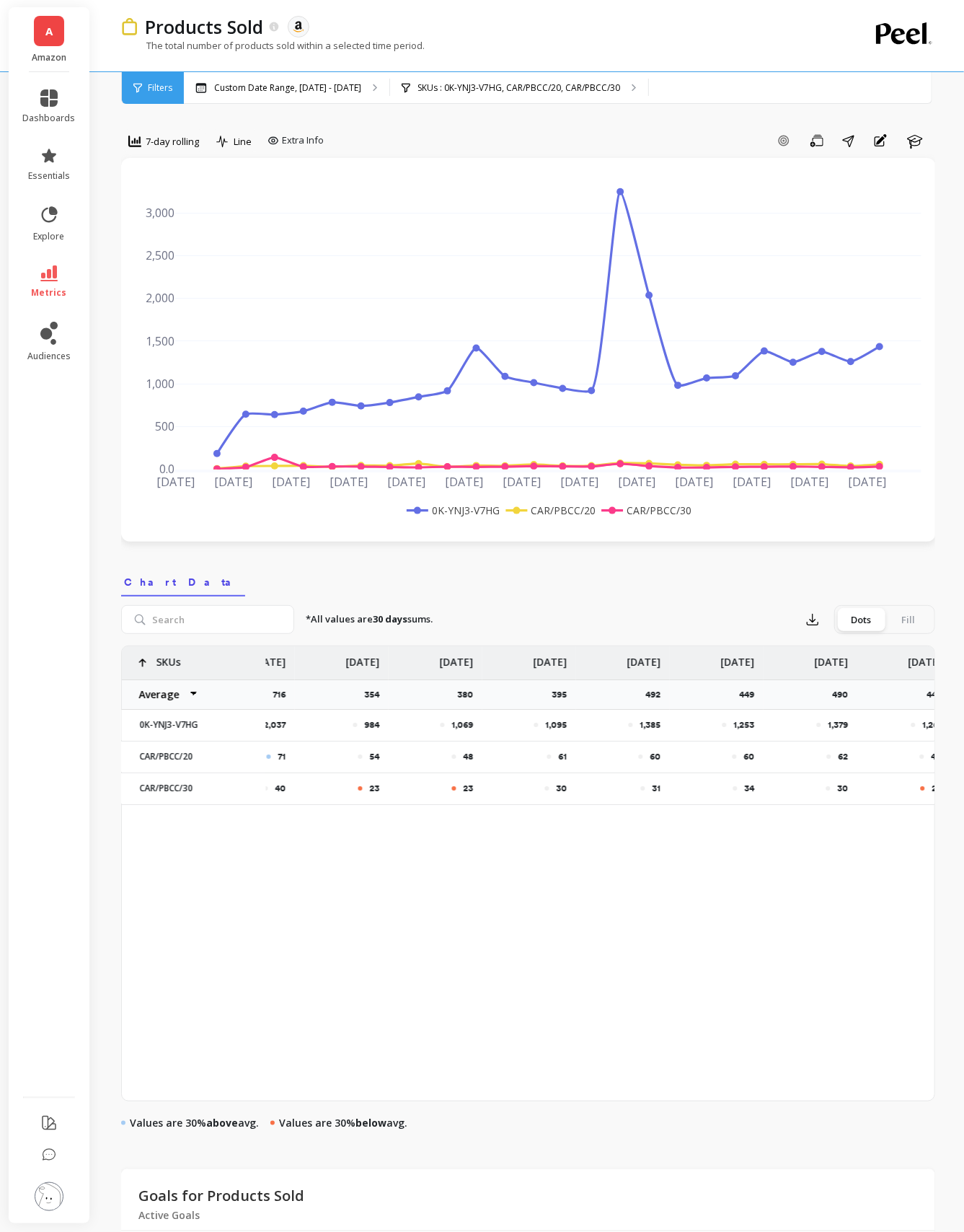
scroll to position [0, 1458]
